Goal: Ask a question: Seek information or help from site administrators or community

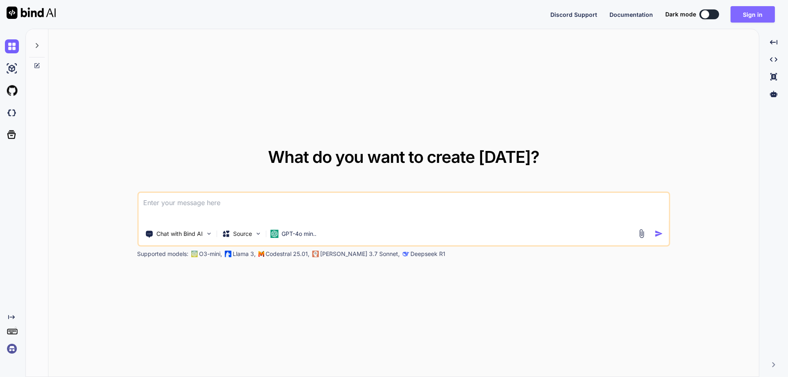
click at [745, 14] on button "Sign in" at bounding box center [753, 14] width 44 height 16
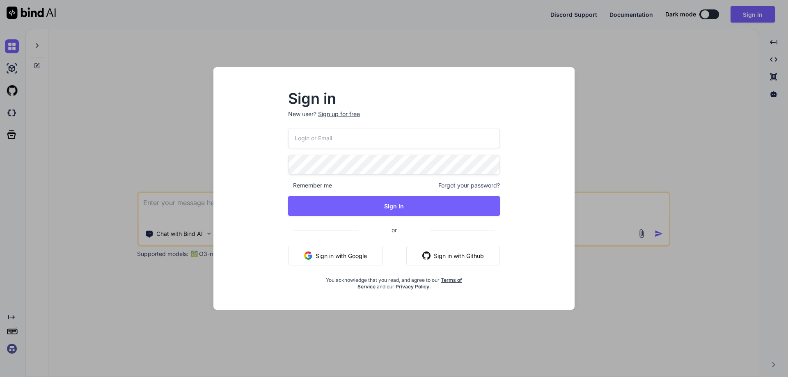
click at [324, 134] on input "email" at bounding box center [394, 138] width 212 height 20
paste input "[EMAIL_ADDRESS][DOMAIN_NAME]"
type input "[EMAIL_ADDRESS][DOMAIN_NAME]"
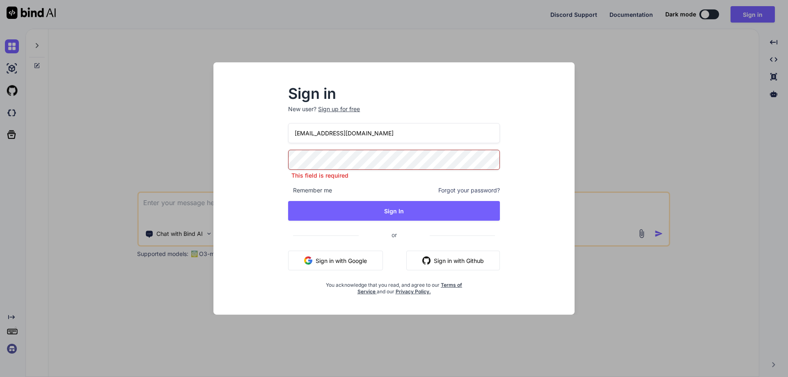
click at [697, 58] on div "Sign in New user? Sign up for free [EMAIL_ADDRESS][DOMAIN_NAME] This field is r…" at bounding box center [394, 188] width 788 height 377
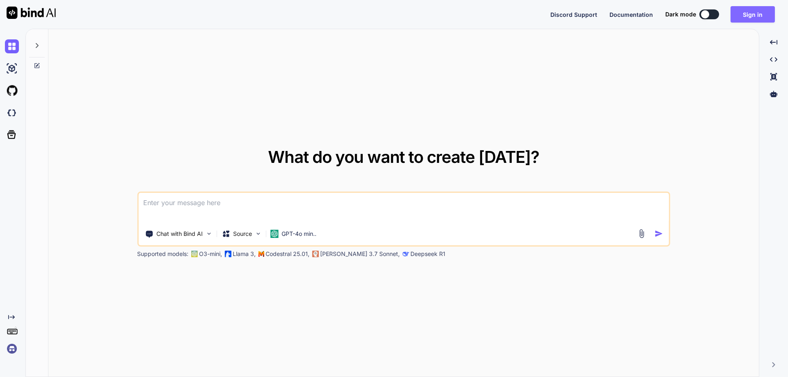
click at [765, 11] on button "Sign in" at bounding box center [753, 14] width 44 height 16
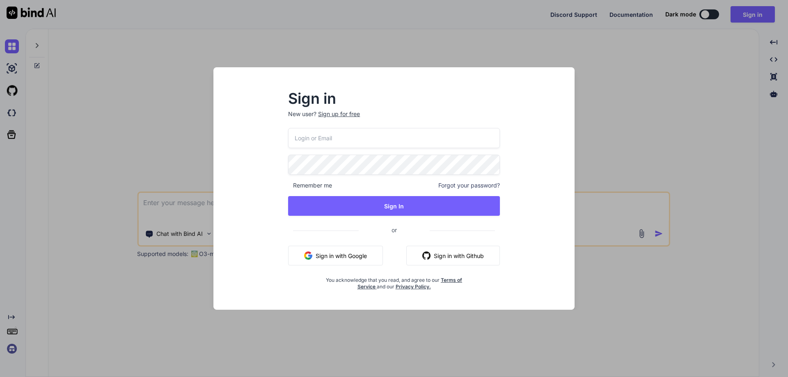
click at [355, 254] on button "Sign in with Google" at bounding box center [335, 256] width 95 height 20
click at [581, 80] on div "Sign in New user? Sign up for free Remember me Forgot your password? Sign In or…" at bounding box center [394, 188] width 394 height 243
click at [347, 113] on div "Sign up for free" at bounding box center [339, 114] width 42 height 8
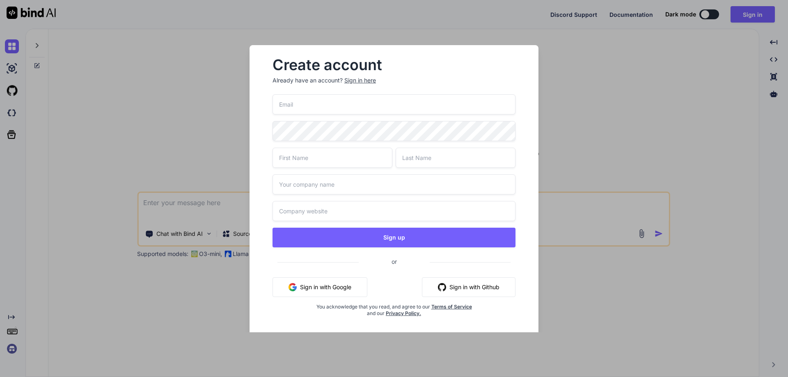
click at [323, 106] on input "email" at bounding box center [394, 104] width 243 height 20
paste input "[EMAIL_ADDRESS][DOMAIN_NAME]"
type input "[EMAIL_ADDRESS][DOMAIN_NAME]"
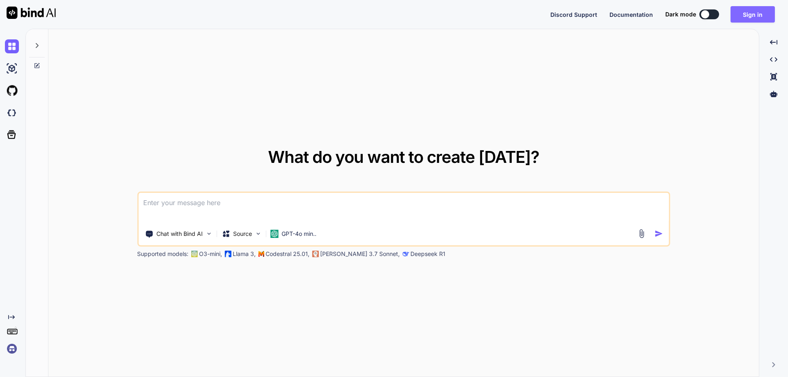
click at [759, 14] on button "Sign in" at bounding box center [753, 14] width 44 height 16
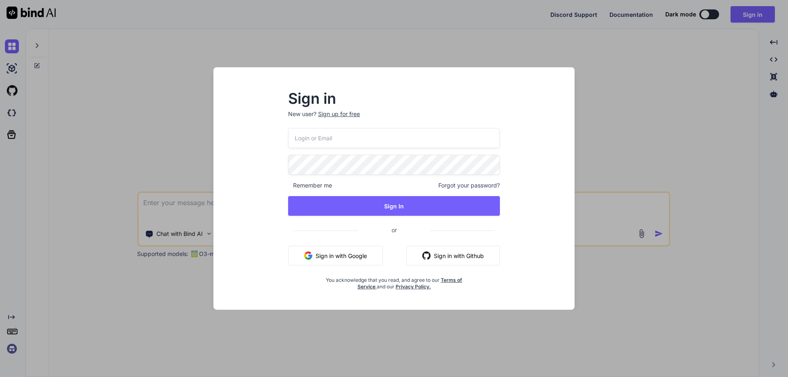
click at [309, 141] on input "email" at bounding box center [394, 138] width 212 height 20
paste input "[EMAIL_ADDRESS][DOMAIN_NAME]"
type input "[EMAIL_ADDRESS][DOMAIN_NAME]"
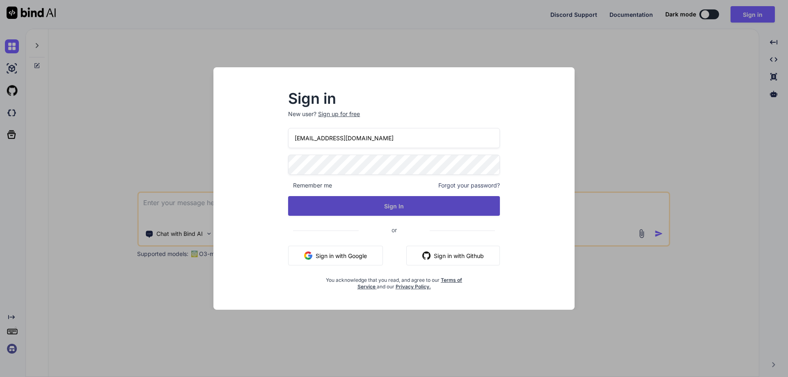
click at [299, 206] on button "Sign In" at bounding box center [394, 206] width 212 height 20
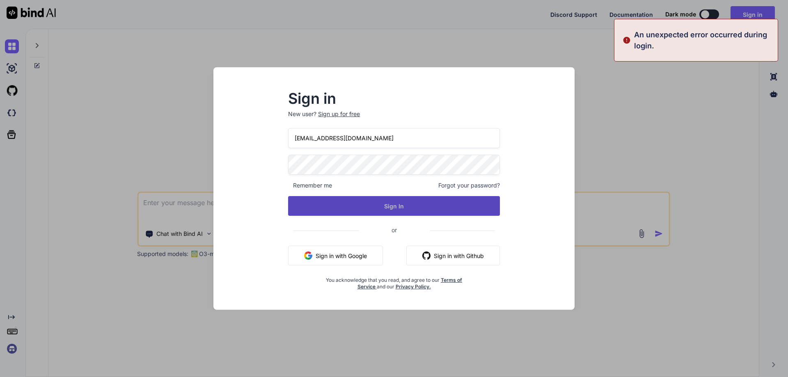
click at [409, 214] on button "Sign In" at bounding box center [394, 206] width 212 height 20
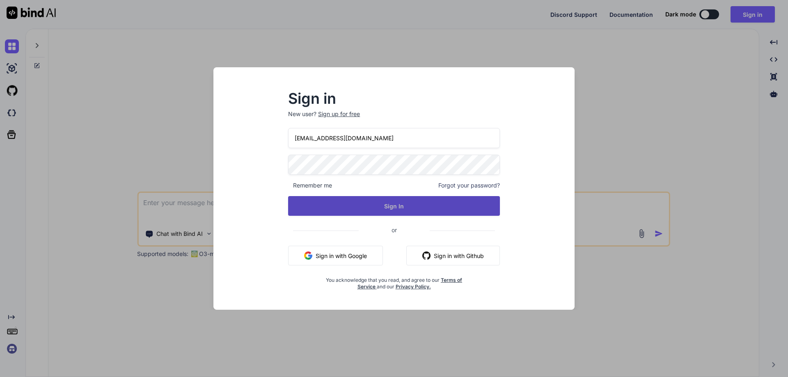
click at [409, 214] on button "Sign In" at bounding box center [394, 206] width 212 height 20
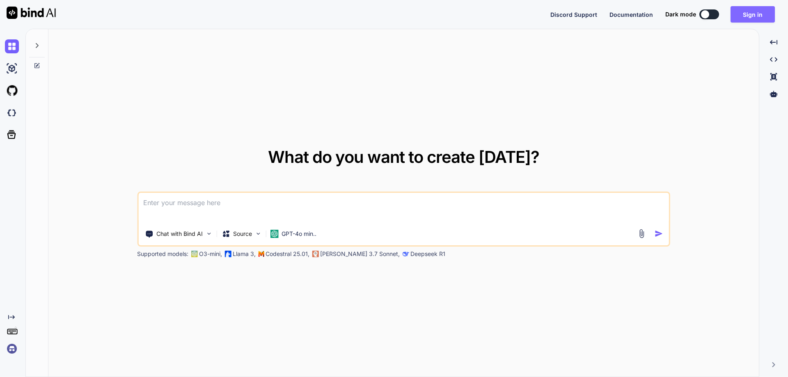
click at [749, 18] on button "Sign in" at bounding box center [753, 14] width 44 height 16
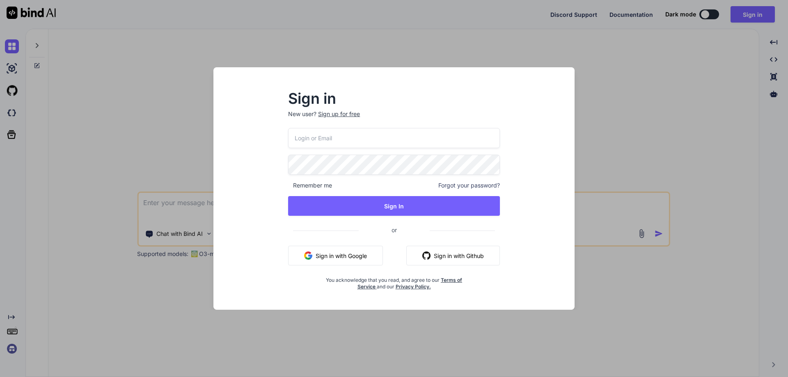
click at [370, 142] on input "email" at bounding box center [394, 138] width 212 height 20
paste input "[EMAIL_ADDRESS][DOMAIN_NAME]"
type input "[EMAIL_ADDRESS][DOMAIN_NAME]"
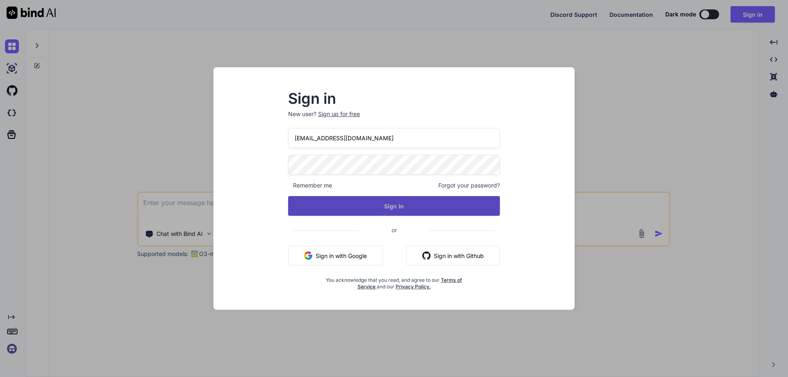
click at [311, 202] on button "Sign In" at bounding box center [394, 206] width 212 height 20
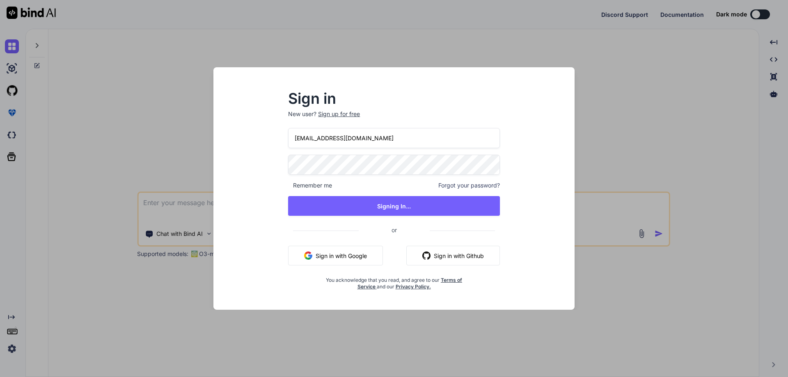
click at [541, 106] on div "Sign in New user? Sign up for free DeepakScriptcoTest123@yopmail.com Remember m…" at bounding box center [394, 196] width 348 height 228
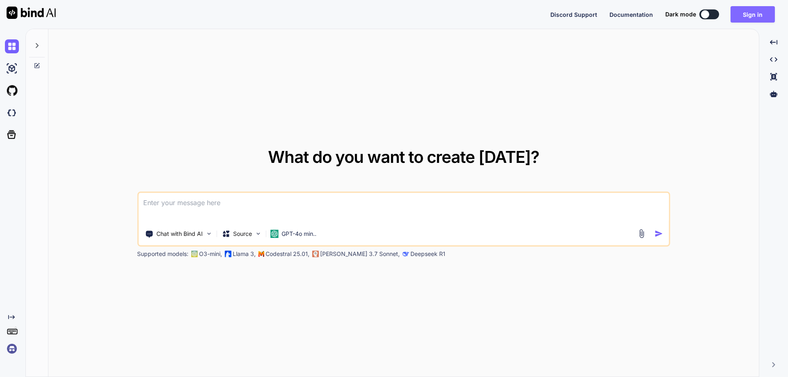
click at [756, 13] on button "Sign in" at bounding box center [753, 14] width 44 height 16
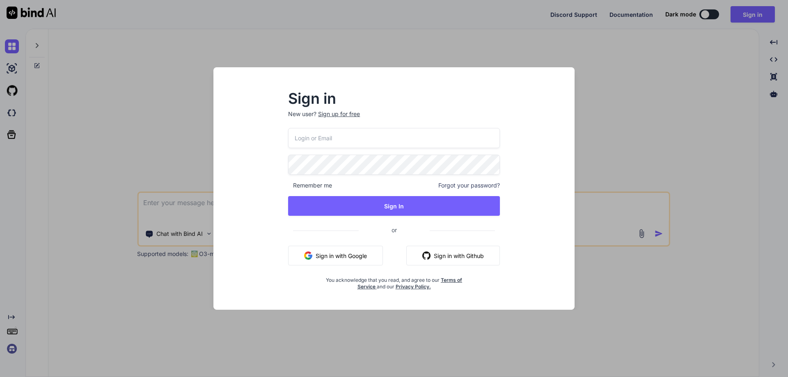
click at [340, 134] on input "email" at bounding box center [394, 138] width 212 height 20
paste input "[EMAIL_ADDRESS][DOMAIN_NAME]"
type input "[EMAIL_ADDRESS][DOMAIN_NAME]"
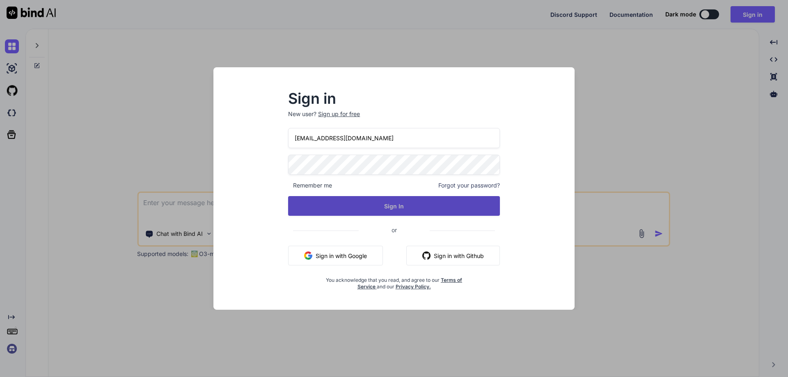
click at [303, 207] on button "Sign In" at bounding box center [394, 206] width 212 height 20
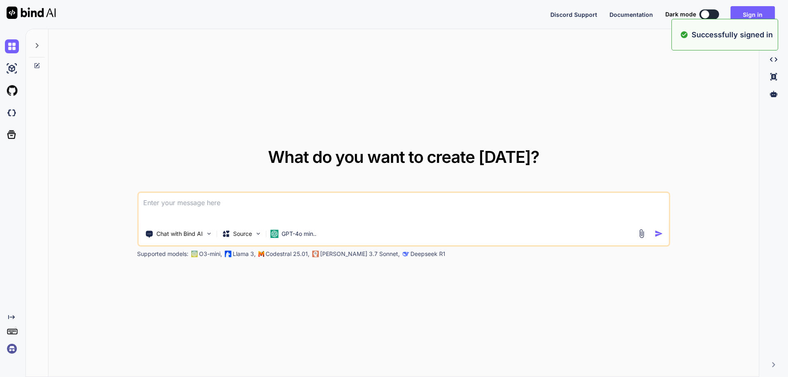
type textarea "x"
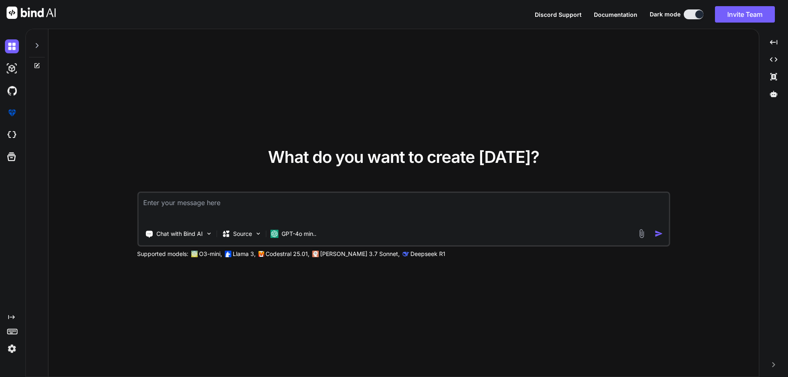
click at [255, 202] on textarea at bounding box center [403, 208] width 531 height 30
paste textarea "public async Task<UserRegistrationResponse> UserRegistration( [FromForm] UserRe…"
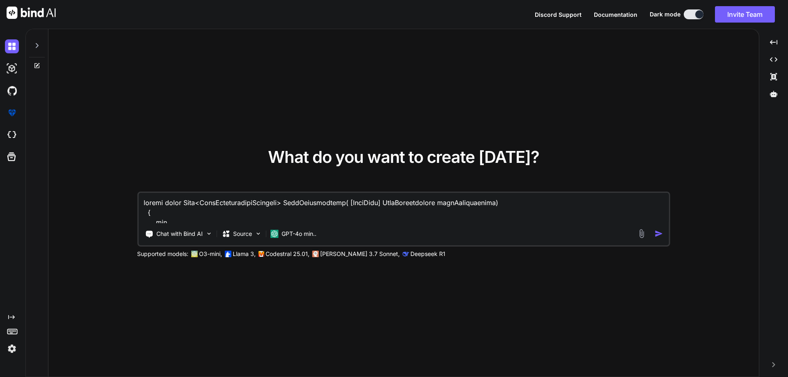
scroll to position [1411, 0]
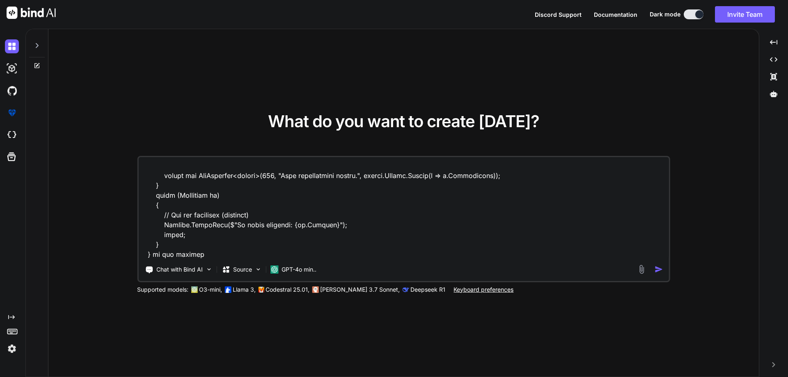
type textarea "public async Task<UserRegistrationResponse> UserRegistration( [FromForm] UserRe…"
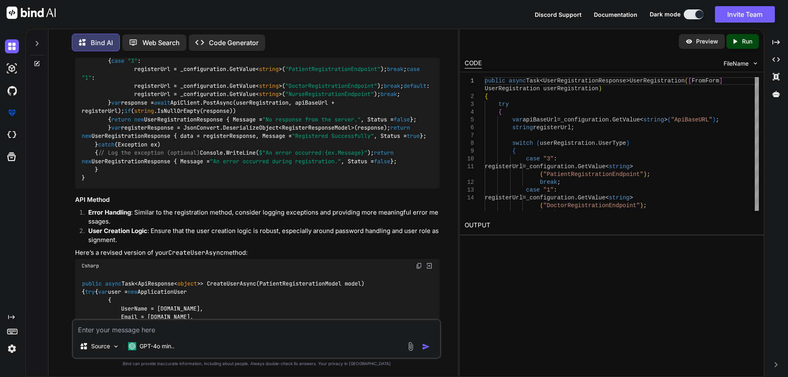
scroll to position [551, 0]
click at [205, 182] on code "public async Task<UserRegistrationResponse> UserRegistration ( [FromForm] UserR…" at bounding box center [256, 106] width 348 height 151
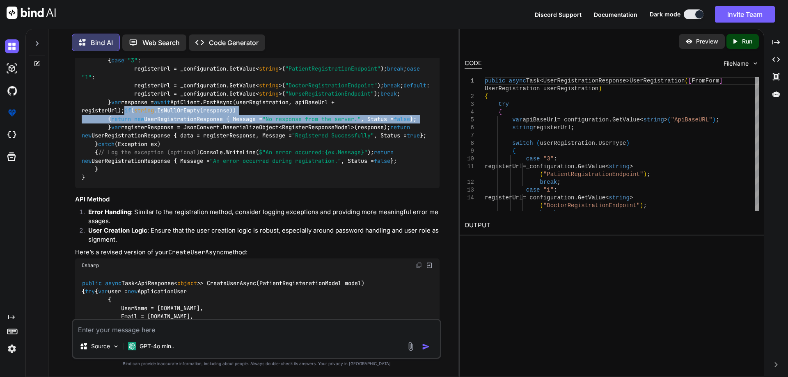
drag, startPoint x: 107, startPoint y: 220, endPoint x: 165, endPoint y: 243, distance: 62.3
click at [165, 188] on div "public async Task<UserRegistrationResponse> UserRegistration ( [FromForm] UserR…" at bounding box center [257, 107] width 365 height 164
copy code "if ( string .IsNullOrEmpty(response)) { return new UserRegistrationResponse { M…"
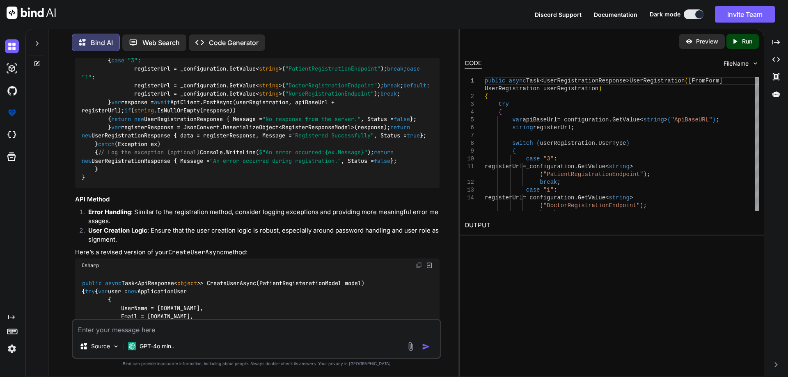
click at [218, 326] on textarea at bounding box center [256, 327] width 367 height 15
paste textarea "{StatusCode: 400, ReasonPhrase: 'Bad Request', Version: 1.1, Content: System.Ne…"
type textarea "i am [PERSON_NAME] this error when i am consuming api {StatusCode: 400, ReasonP…"
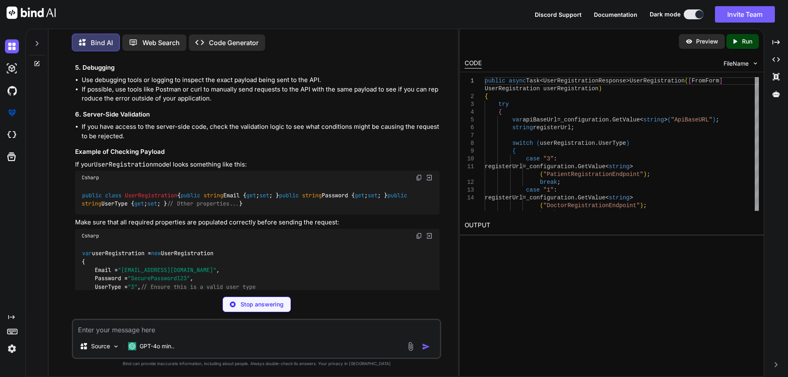
scroll to position [1752, 0]
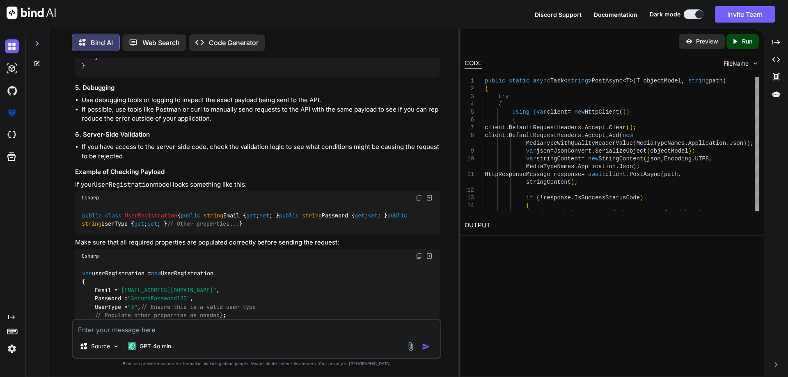
drag, startPoint x: 104, startPoint y: 120, endPoint x: 201, endPoint y: 125, distance: 97.0
click at [201, 125] on div "The error message you're encountering indicates that the API call is returning …" at bounding box center [257, 26] width 365 height 664
drag, startPoint x: 359, startPoint y: 140, endPoint x: 73, endPoint y: 130, distance: 286.4
click at [74, 130] on div "You Bind AI Your code snippets for user registration and API consumption look m…" at bounding box center [258, 188] width 368 height 261
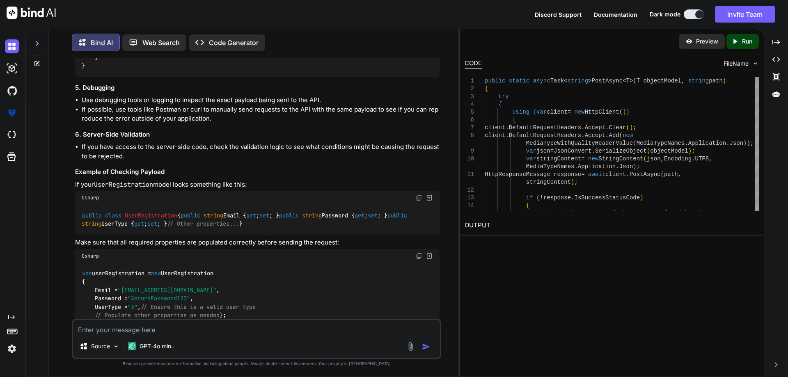
drag, startPoint x: 82, startPoint y: 171, endPoint x: 388, endPoint y: 185, distance: 306.6
click at [12, 53] on img at bounding box center [12, 46] width 14 height 14
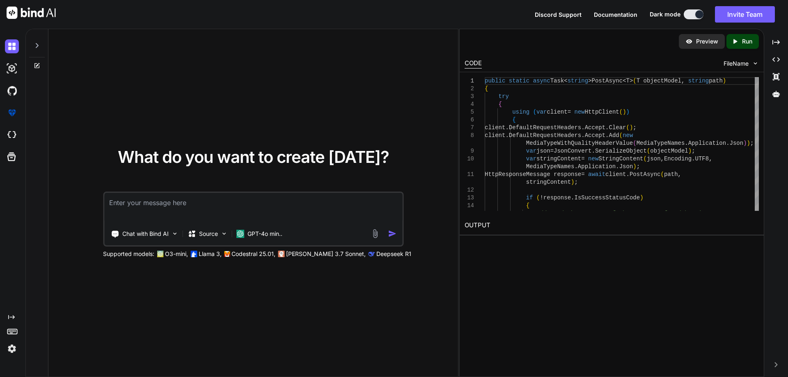
click at [133, 201] on textarea at bounding box center [253, 208] width 298 height 30
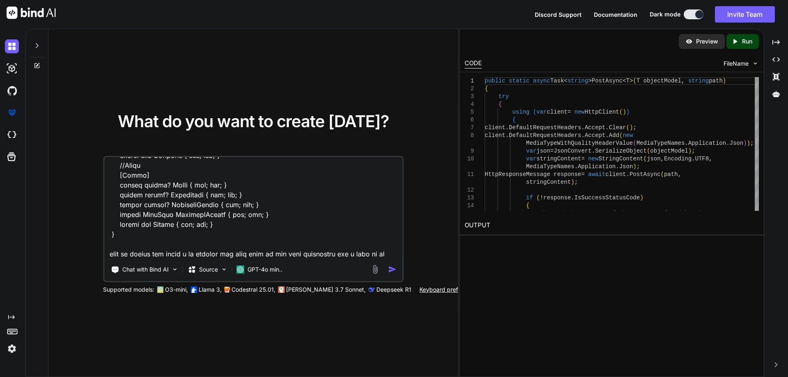
scroll to position [307, 0]
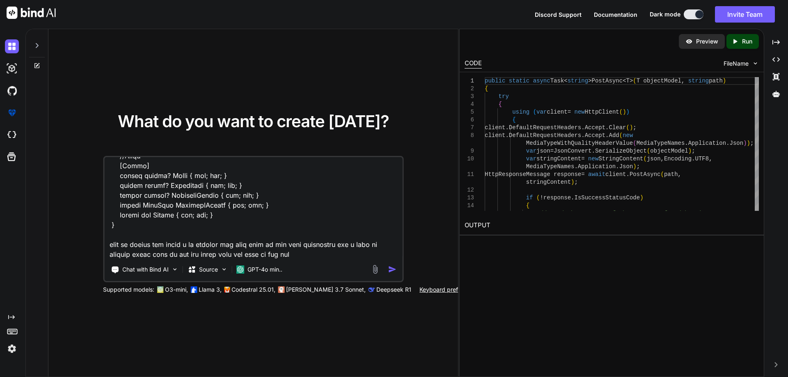
click at [307, 255] on textarea at bounding box center [253, 208] width 298 height 102
paste textarea "public string firstName { get; set; } public string LastName { get; set; } publ…"
paste textarea "public class DoctorRegistration { public string firstName { get; set; } public …"
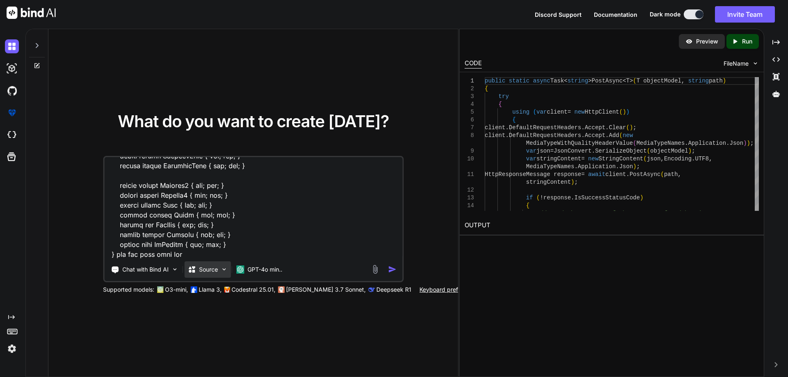
paste textarea "UserRegistration"
paste textarea "DoctorRegistration"
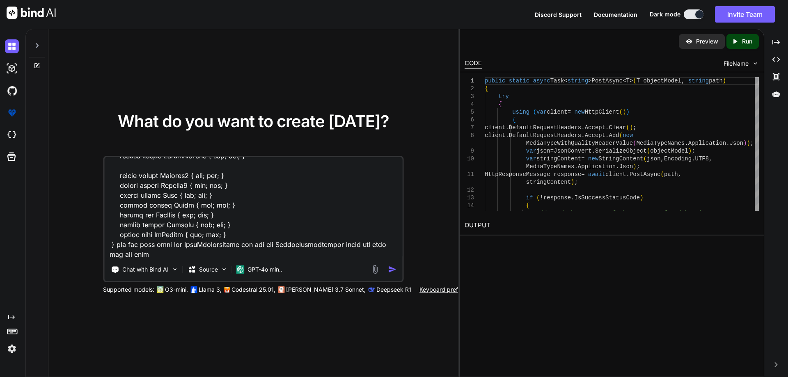
click at [155, 255] on textarea at bounding box center [253, 208] width 298 height 102
paste textarea "RegisterUrl = _configuration.GetValue<string>("NurseRegistrationEndpoint"); res…"
type textarea "public class UserRegistration { //Patient public string? FirstName { get; set; …"
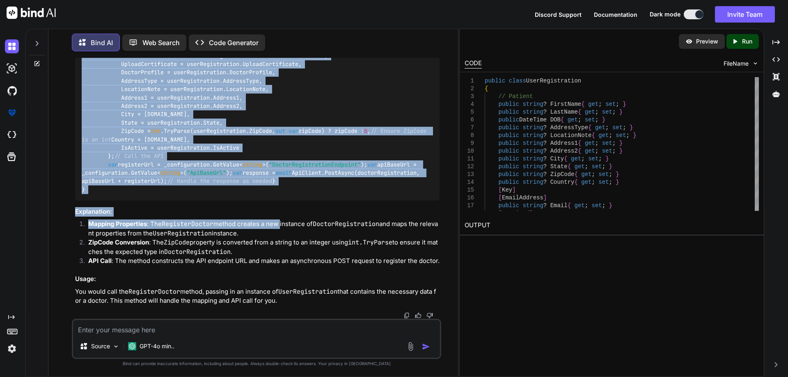
scroll to position [941, 0]
drag, startPoint x: 108, startPoint y: 146, endPoint x: 289, endPoint y: 198, distance: 188.3
copy code "var doctorRegistration = new DoctorRegistration { firstName = userRegistration.…"
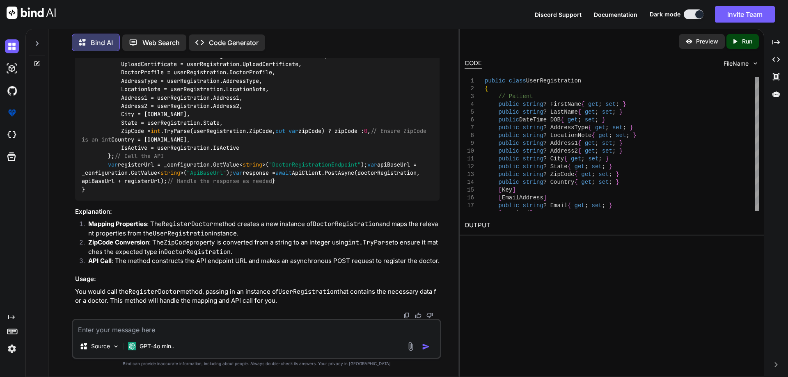
click at [146, 330] on textarea at bounding box center [256, 327] width 367 height 15
paste textarea "StatusCode: 400, ReasonPhrase: 'Bad Request', Version: 1.1, Content: System.Net…"
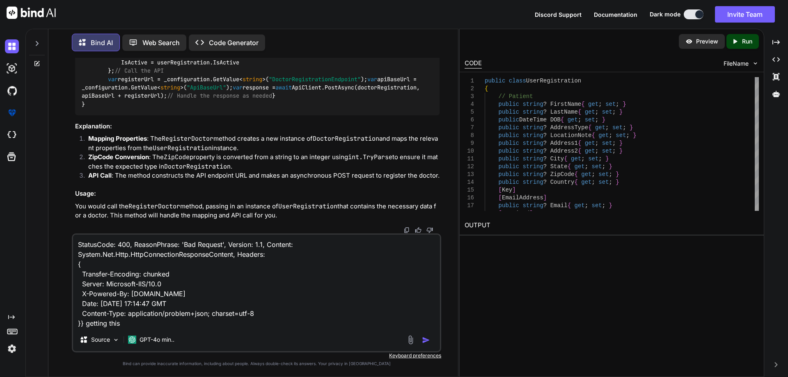
type textarea "StatusCode: 400, ReasonPhrase: 'Bad Request', Version: 1.1, Content: System.Net…"
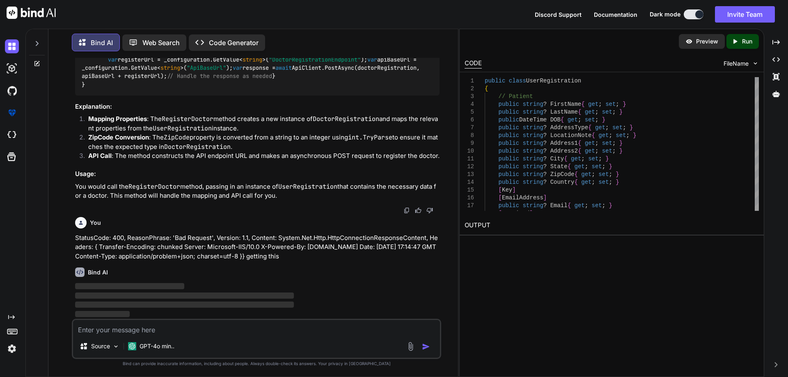
scroll to position [1130, 0]
click at [171, 266] on div "Bind AI ‌ ‌ ‌ ‌" at bounding box center [257, 290] width 365 height 58
click at [9, 46] on img at bounding box center [12, 46] width 14 height 14
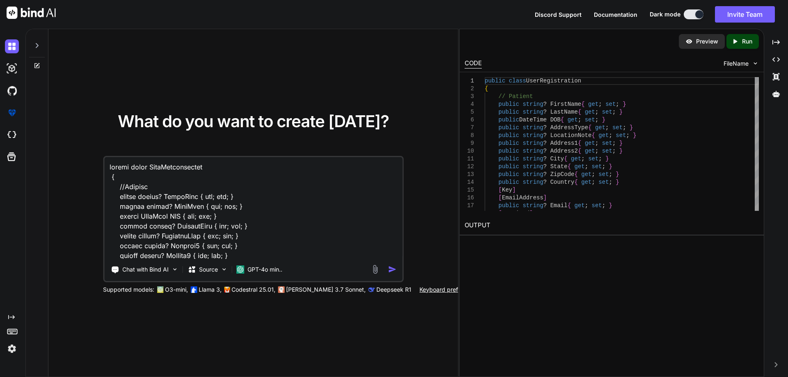
click at [391, 271] on img "button" at bounding box center [392, 269] width 9 height 9
